Goal: Information Seeking & Learning: Learn about a topic

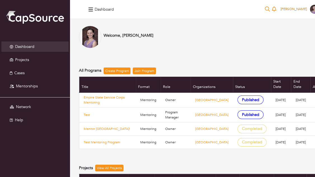
click at [280, 11] on span "[PERSON_NAME]" at bounding box center [293, 9] width 26 height 4
click at [202, 60] on div "Welcome, [PERSON_NAME] All Programs Create Program Join Program Title Format Ro…" at bounding box center [206, 178] width 255 height 304
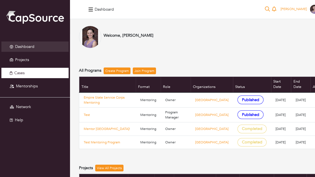
click at [29, 76] on link "Cases" at bounding box center [34, 73] width 67 height 10
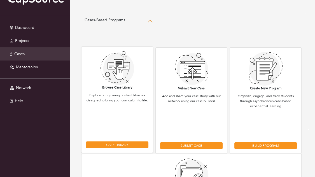
scroll to position [23, 0]
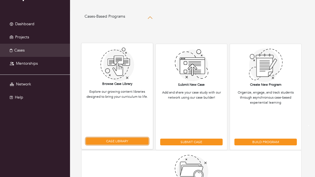
click at [121, 139] on link "Case Library" at bounding box center [117, 141] width 62 height 7
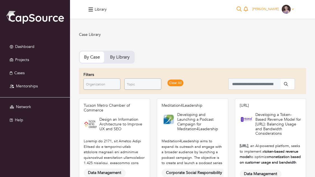
scroll to position [5, 0]
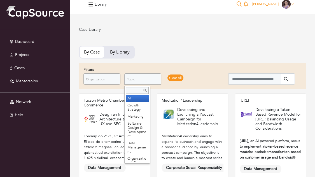
click at [148, 74] on span "Topic" at bounding box center [140, 79] width 27 height 11
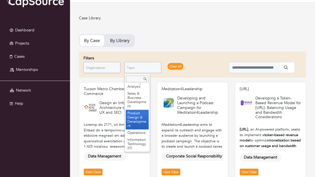
scroll to position [123, 0]
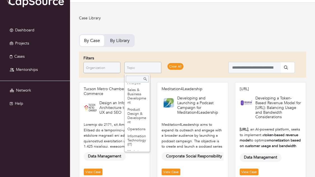
click at [193, 36] on div "By Case By Library" at bounding box center [192, 40] width 227 height 13
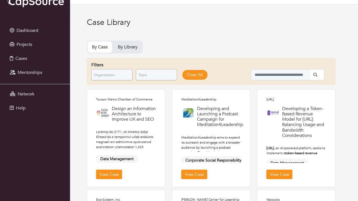
click at [162, 80] on div "**********" at bounding box center [211, 71] width 249 height 27
click at [162, 75] on span "Topic" at bounding box center [153, 74] width 31 height 11
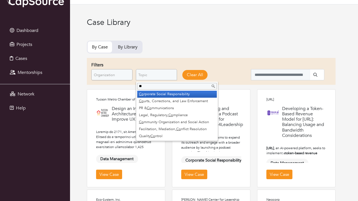
type input "*"
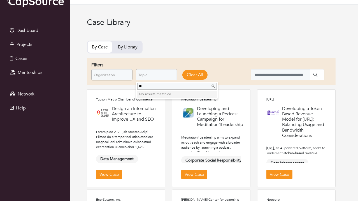
type input "*"
type input "***"
click at [169, 94] on li "Tra ining & Development" at bounding box center [176, 94] width 79 height 7
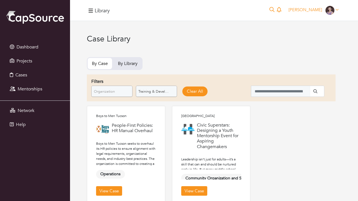
scroll to position [5, 0]
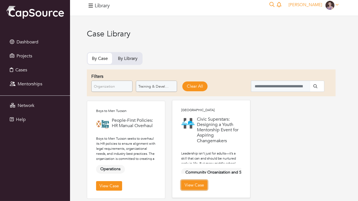
click at [198, 184] on link "View Case" at bounding box center [194, 185] width 26 height 10
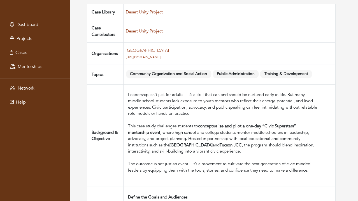
scroll to position [80, 0]
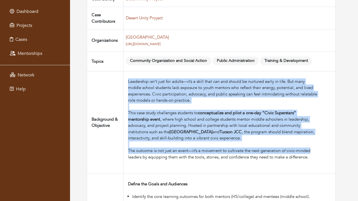
drag, startPoint x: 127, startPoint y: 82, endPoint x: 318, endPoint y: 148, distance: 202.4
click at [318, 148] on td "Leadership isn’t just for adults—it’s a skill that can and should be nurtured e…" at bounding box center [229, 122] width 212 height 102
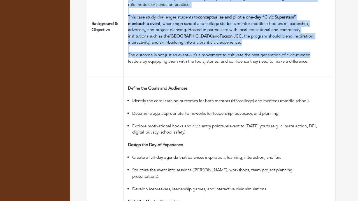
scroll to position [180, 0]
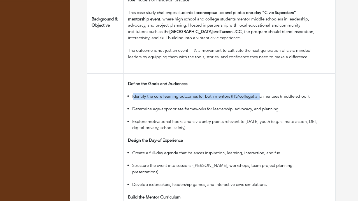
drag, startPoint x: 133, startPoint y: 94, endPoint x: 260, endPoint y: 96, distance: 126.8
click at [260, 96] on li "Identify the core learning outcomes for both mentors (HS/college) and mentees (…" at bounding box center [224, 99] width 185 height 13
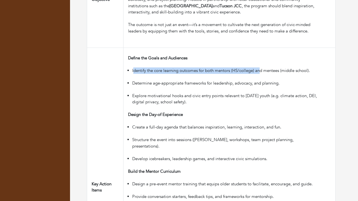
scroll to position [207, 0]
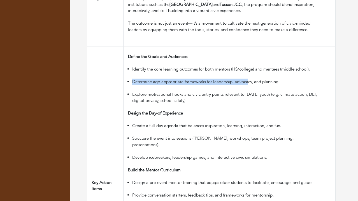
drag, startPoint x: 132, startPoint y: 81, endPoint x: 249, endPoint y: 82, distance: 117.6
click at [249, 82] on ul "Identify the core learning outcomes for both mentors (HS/college) and mentees (…" at bounding box center [222, 88] width 189 height 44
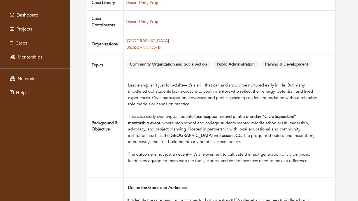
scroll to position [0, 0]
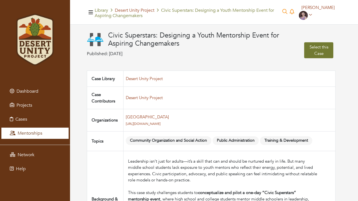
click at [41, 134] on span "Mentorships" at bounding box center [30, 133] width 25 height 6
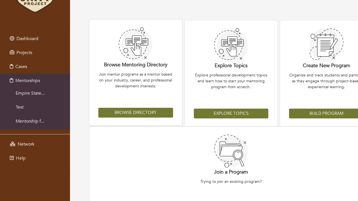
scroll to position [53, 0]
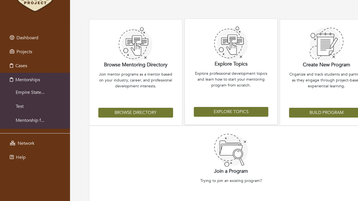
click at [214, 116] on div "Explore Topics Explore professional development topics and learn how to start y…" at bounding box center [230, 71] width 93 height 106
click at [215, 112] on link "Explore Topics" at bounding box center [231, 112] width 75 height 10
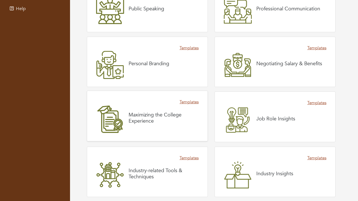
scroll to position [165, 0]
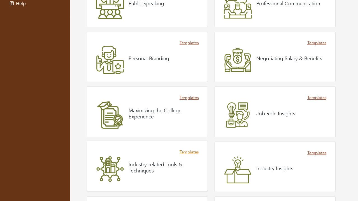
click at [188, 151] on link "Templates" at bounding box center [188, 152] width 19 height 6
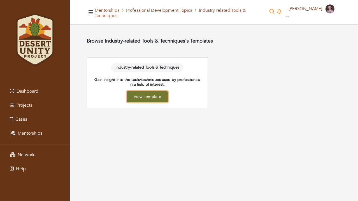
click at [150, 91] on link "View Template" at bounding box center [147, 96] width 41 height 11
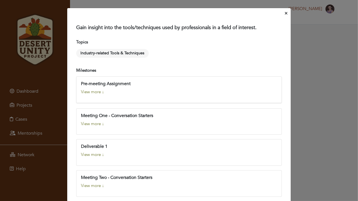
click at [94, 91] on link "View more ↓" at bounding box center [92, 92] width 23 height 6
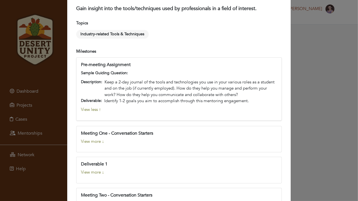
scroll to position [20, 0]
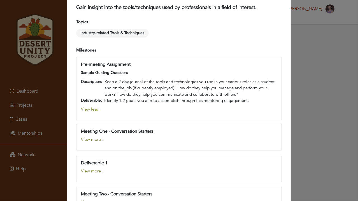
click at [96, 139] on link "View more ↓" at bounding box center [92, 140] width 23 height 6
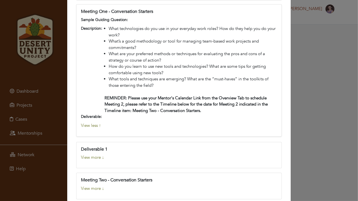
scroll to position [150, 0]
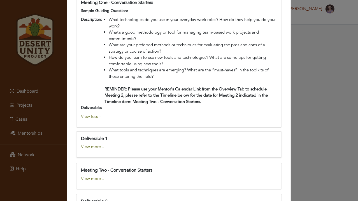
click at [92, 146] on link "View more ↓" at bounding box center [92, 147] width 23 height 6
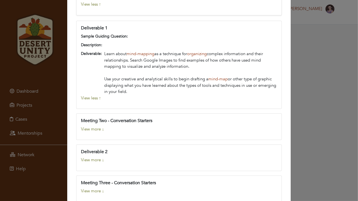
scroll to position [262, 0]
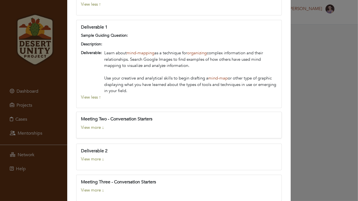
click at [92, 126] on link "View more ↓" at bounding box center [92, 128] width 23 height 6
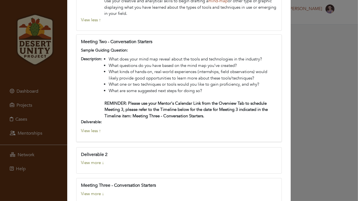
scroll to position [356, 0]
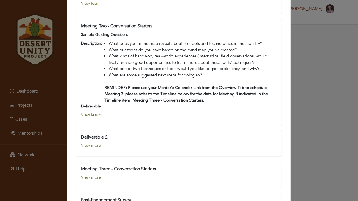
click at [92, 142] on link "View more ↓" at bounding box center [92, 145] width 23 height 6
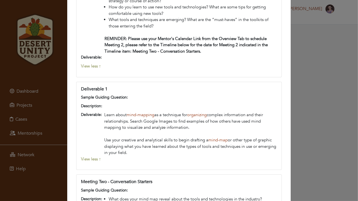
scroll to position [1, 0]
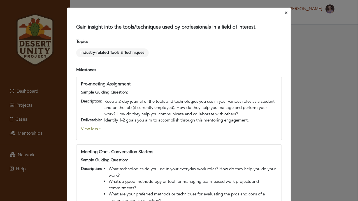
click at [285, 13] on icon "Close" at bounding box center [286, 12] width 3 height 3
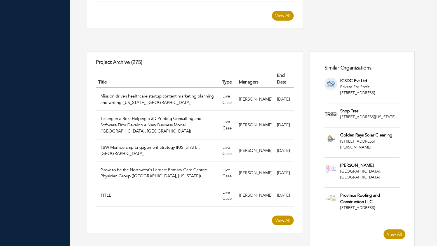
scroll to position [582, 0]
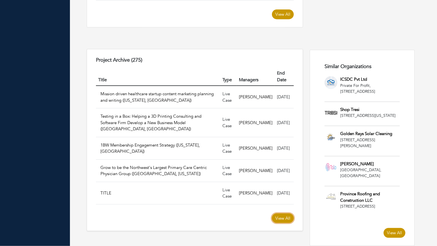
click at [285, 213] on link "View All" at bounding box center [283, 218] width 22 height 10
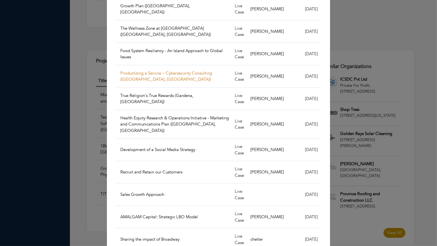
scroll to position [292, 0]
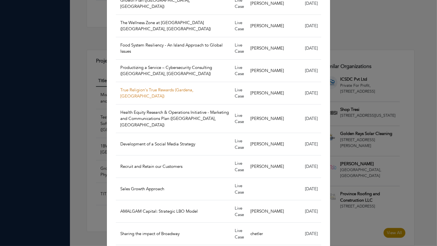
click at [152, 87] on link "True Religion's True Rewards (Gardena, [GEOGRAPHIC_DATA])" at bounding box center [156, 93] width 73 height 12
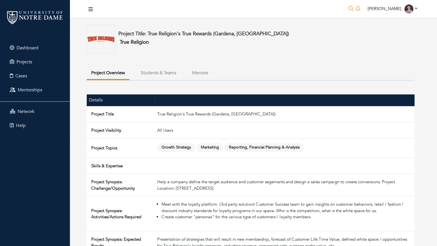
scroll to position [11, 0]
